Goal: Find specific page/section

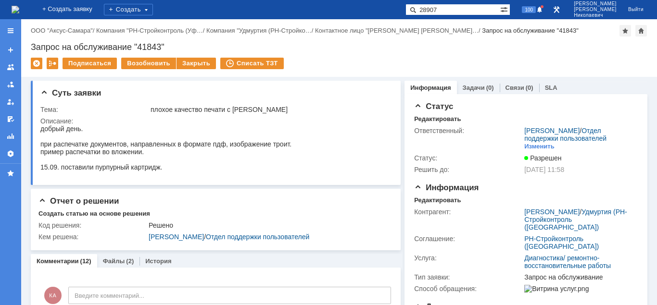
type input "28907"
click at [417, 10] on span at bounding box center [411, 10] width 12 height 12
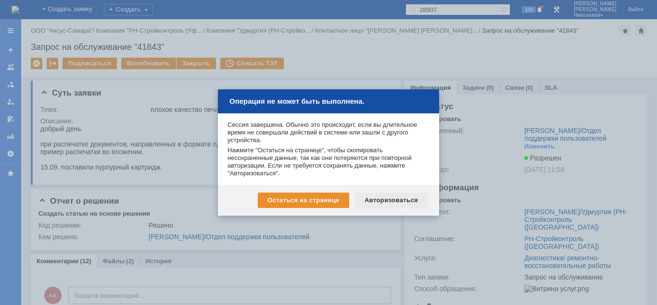
click at [380, 201] on div "Авторизоваться" at bounding box center [391, 200] width 73 height 15
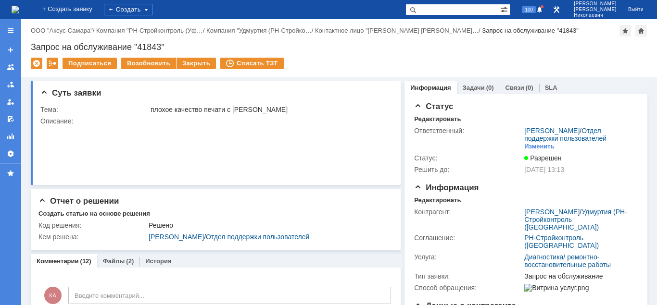
click at [443, 8] on input "text" at bounding box center [452, 10] width 95 height 12
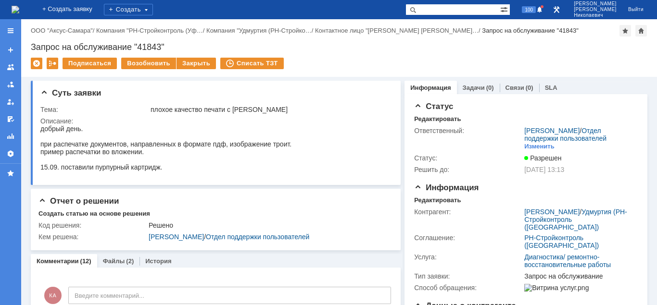
paste input "28907"
type input "28907"
click at [417, 11] on span at bounding box center [411, 10] width 12 height 12
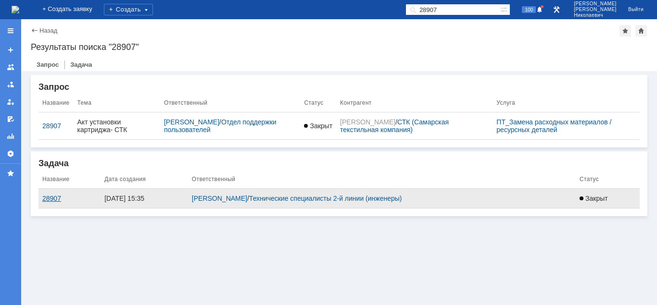
click at [53, 200] on div "28907" at bounding box center [69, 199] width 54 height 8
